Goal: Task Accomplishment & Management: Complete application form

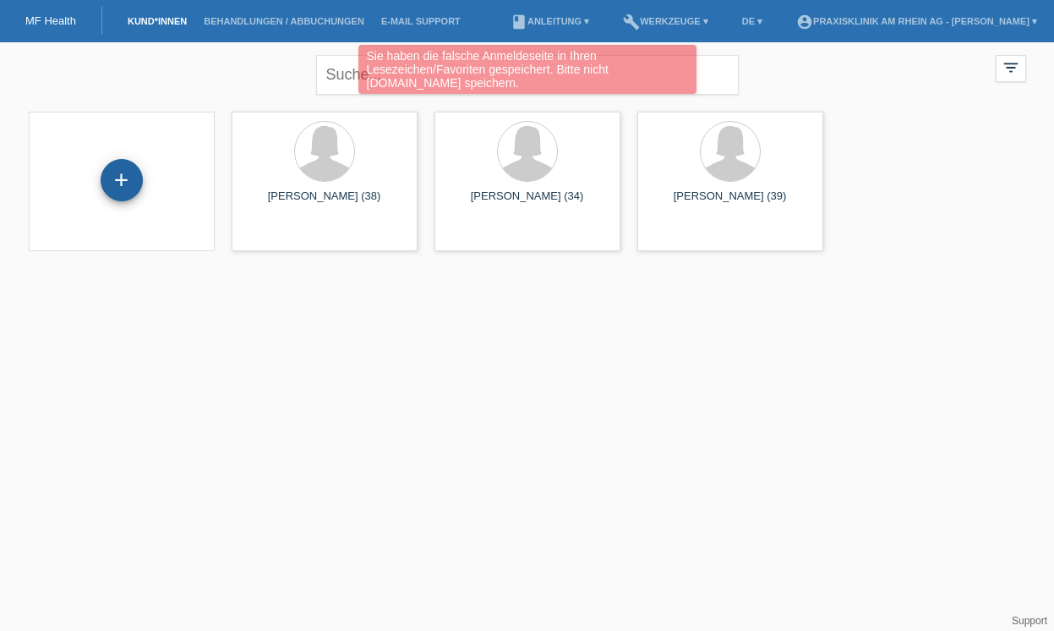
click at [126, 181] on div "+" at bounding box center [122, 180] width 42 height 42
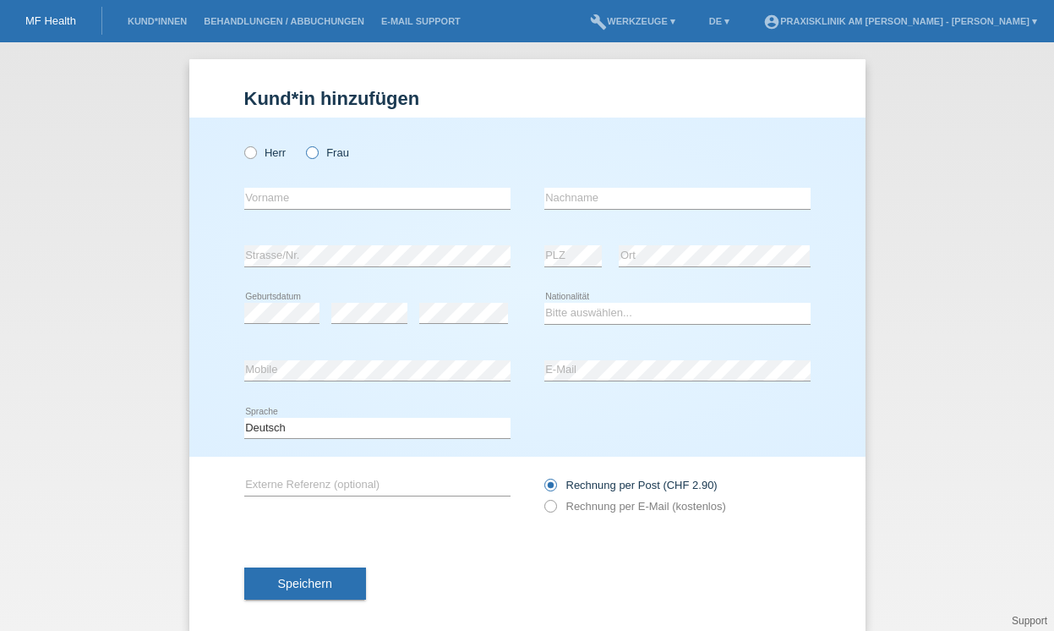
click at [303, 144] on icon at bounding box center [303, 144] width 0 height 0
click at [309, 152] on input "Frau" at bounding box center [311, 151] width 11 height 11
radio input "true"
click at [320, 189] on input "text" at bounding box center [377, 198] width 266 height 21
type input "Caroline"
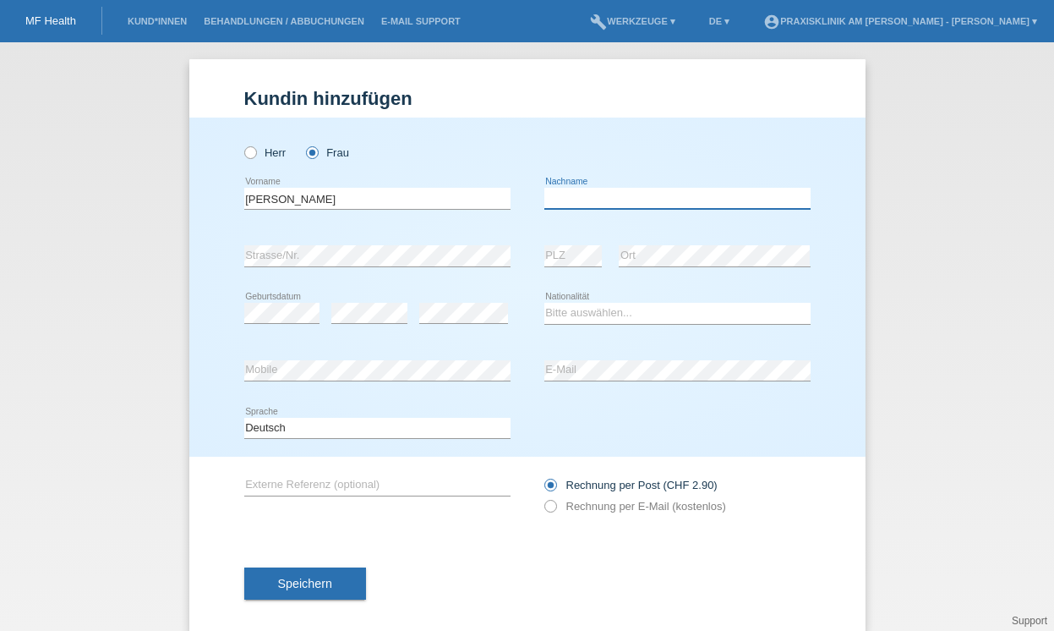
click at [565, 205] on input "text" at bounding box center [677, 198] width 266 height 21
type input "Roulon"
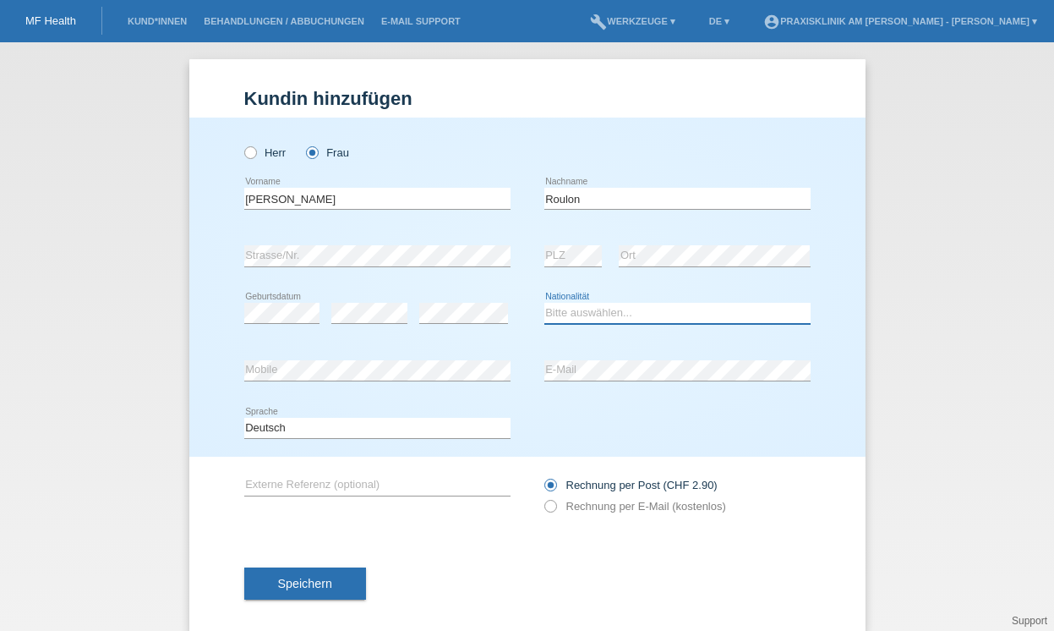
click at [566, 320] on select "Bitte auswählen... Schweiz Deutschland Liechtenstein Österreich ------------ Af…" at bounding box center [677, 313] width 266 height 20
select select "CH"
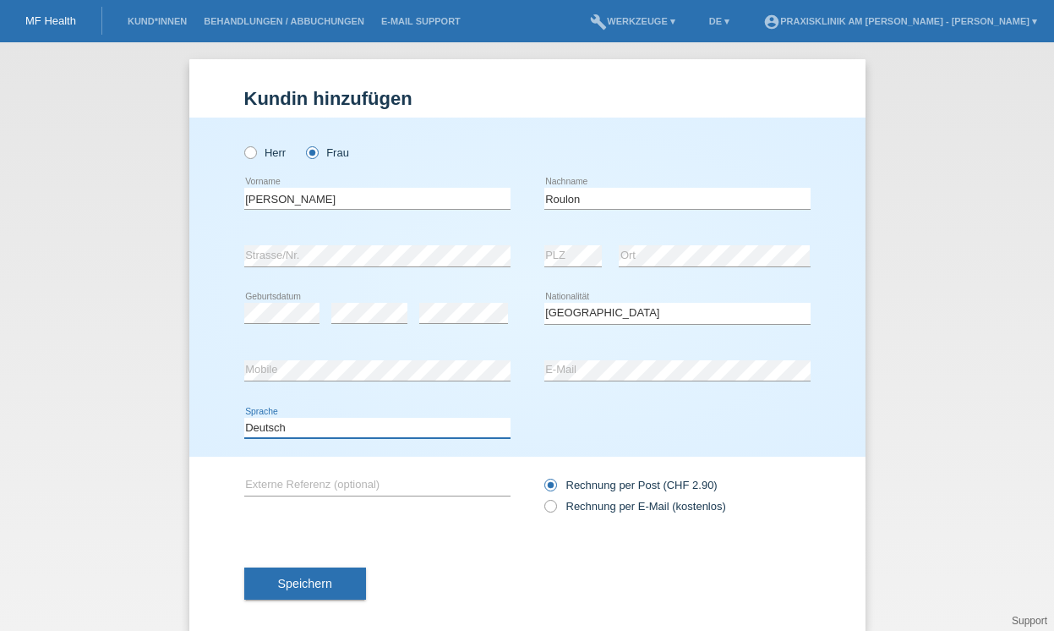
click at [304, 428] on select "Deutsch Français Italiano English" at bounding box center [377, 428] width 266 height 20
select select "fr"
click at [541, 497] on icon at bounding box center [541, 497] width 0 height 0
click at [550, 506] on input "Rechnung per E-Mail (kostenlos)" at bounding box center [549, 510] width 11 height 21
radio input "true"
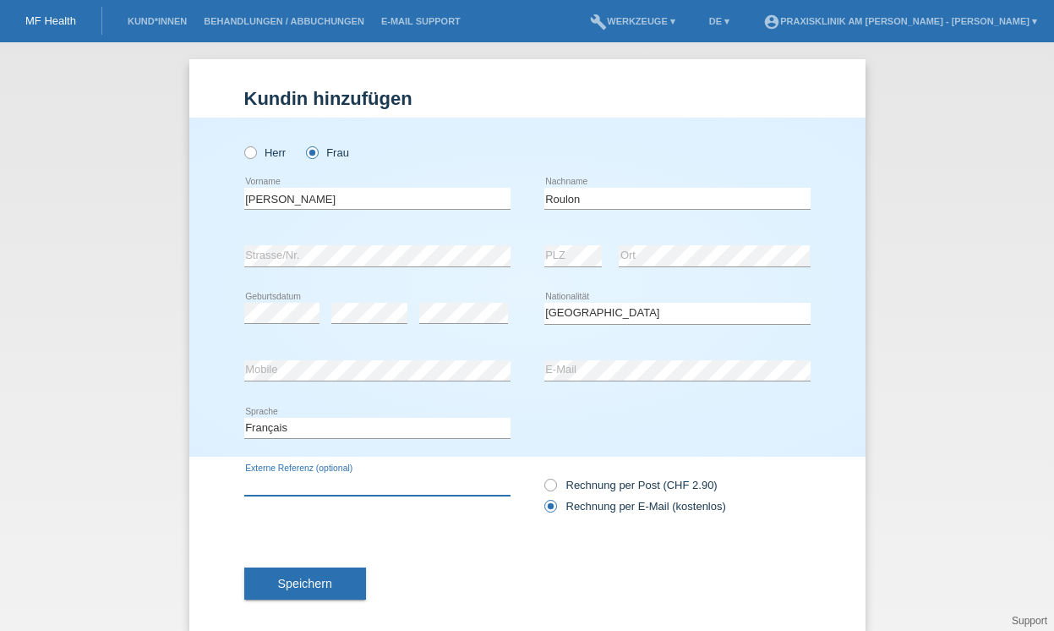
click at [269, 478] on input "text" at bounding box center [377, 484] width 266 height 21
type input "02067"
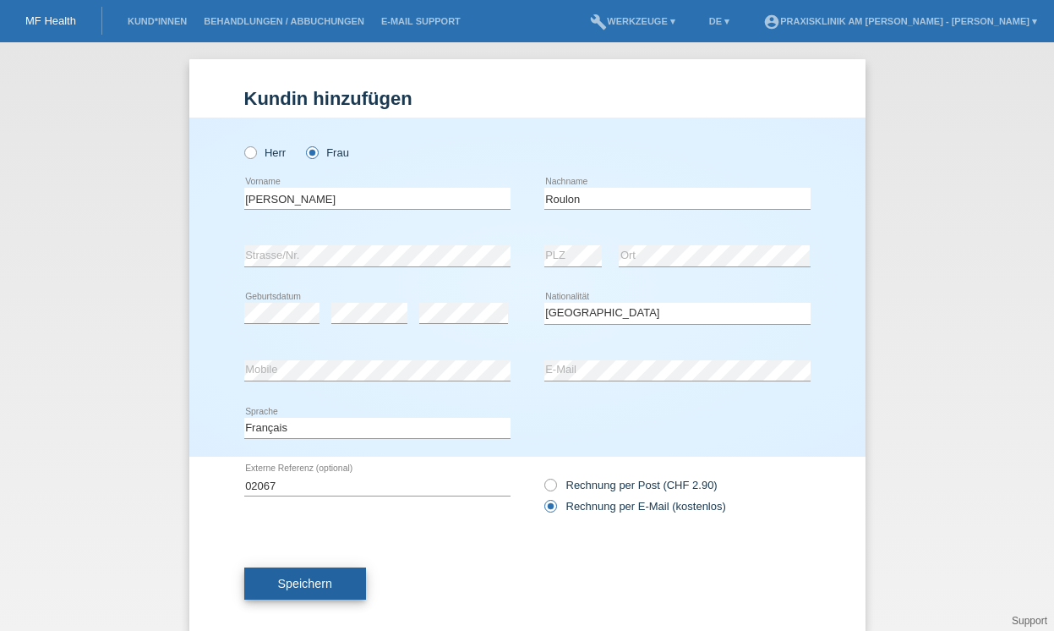
click at [303, 584] on span "Speichern" at bounding box center [305, 583] width 54 height 14
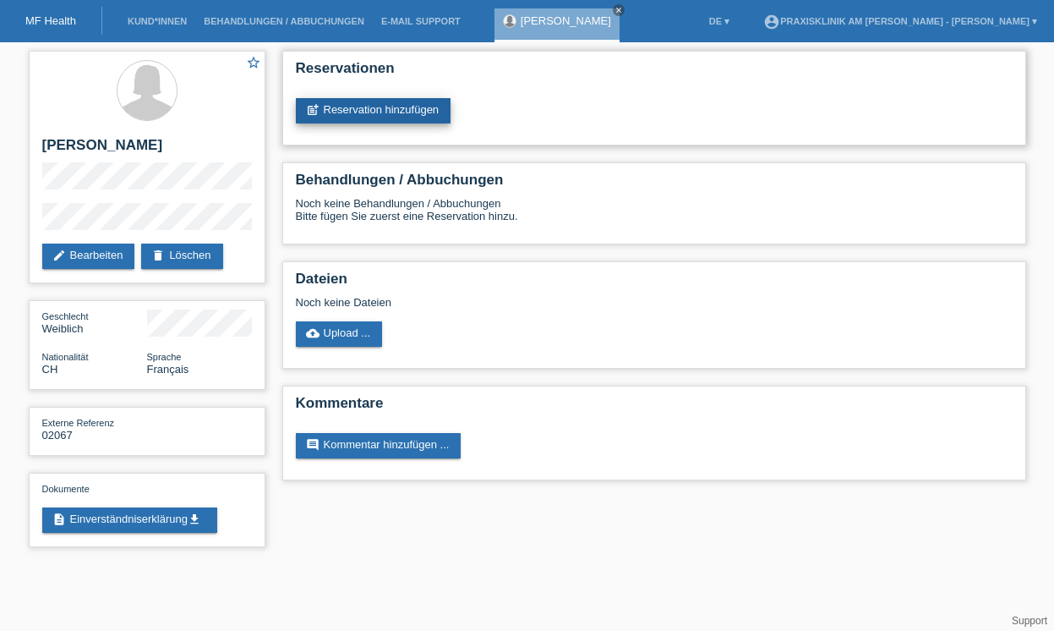
click at [361, 109] on link "post_add Reservation hinzufügen" at bounding box center [374, 110] width 156 height 25
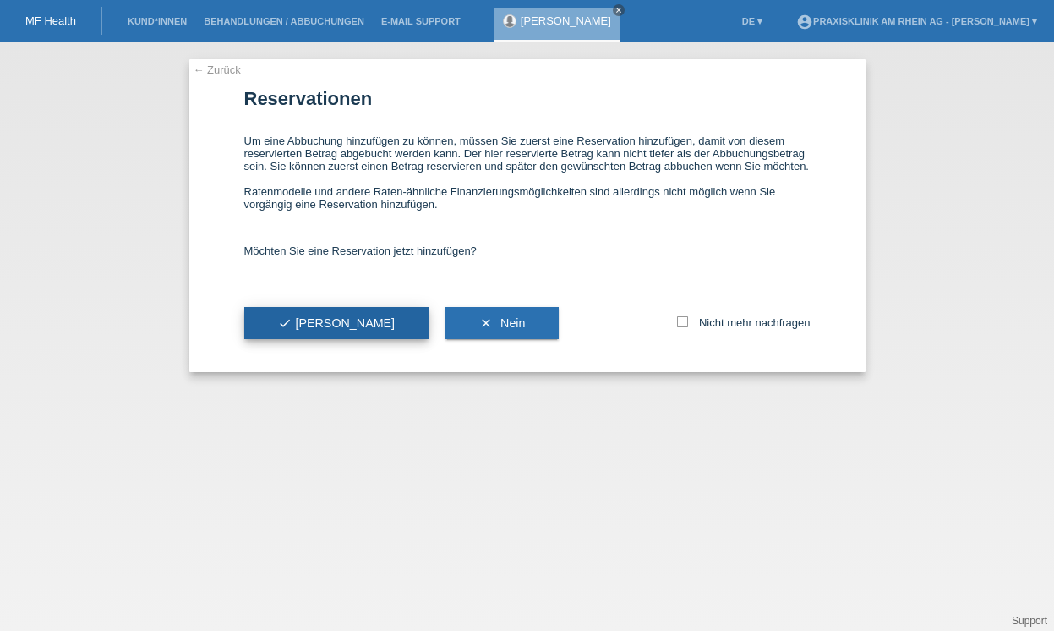
click at [311, 339] on button "check Ja" at bounding box center [336, 323] width 185 height 32
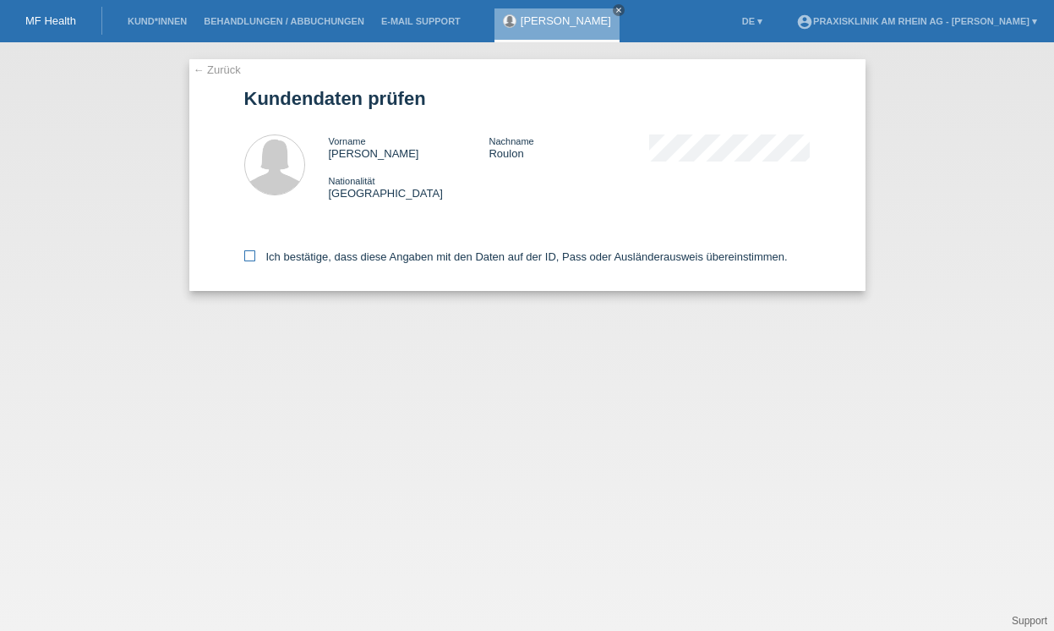
click at [247, 259] on icon at bounding box center [249, 255] width 11 height 11
click at [247, 259] on input "Ich bestätige, dass diese Angaben mit den Daten auf der ID, Pass oder Ausländer…" at bounding box center [249, 255] width 11 height 11
checkbox input "true"
